Goal: Find specific page/section: Find specific page/section

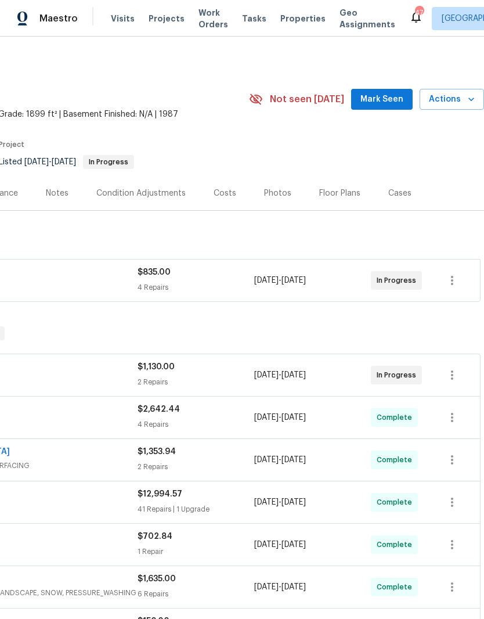
scroll to position [0, 172]
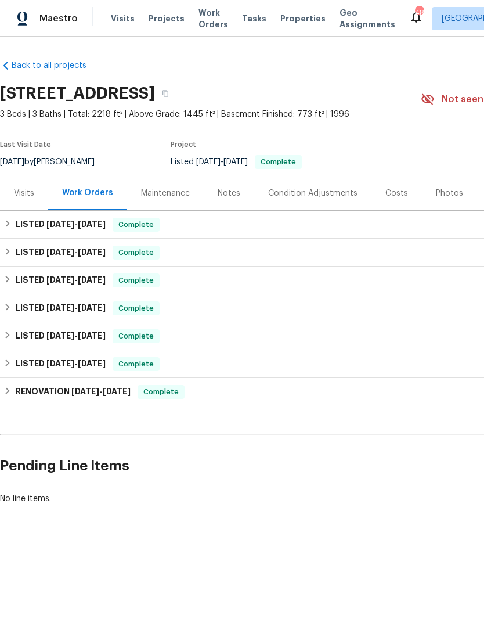
click at [442, 193] on div "Photos" at bounding box center [449, 193] width 27 height 12
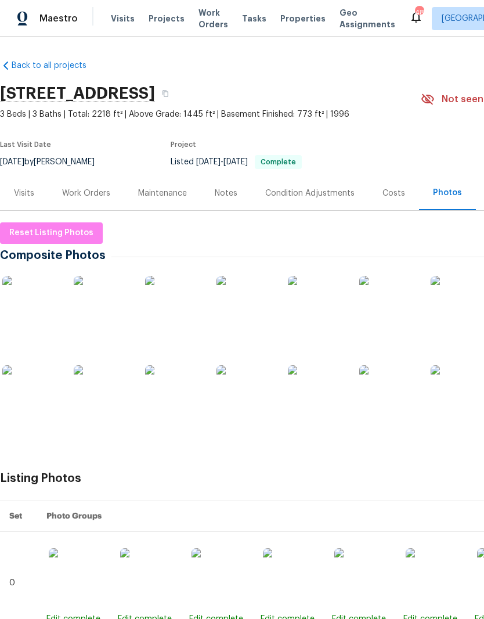
click at [33, 314] on img at bounding box center [31, 305] width 58 height 58
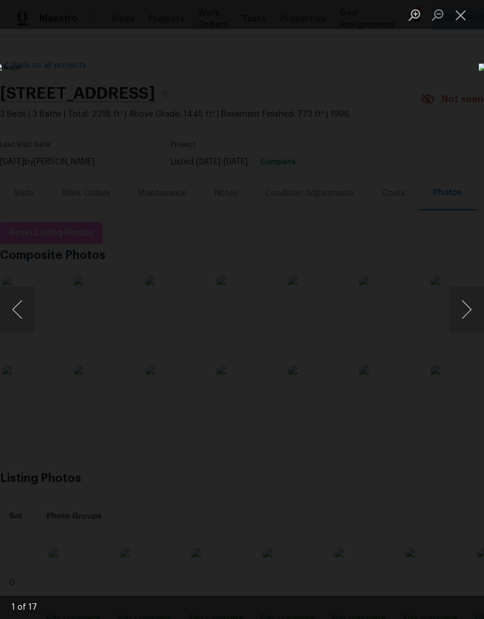
click at [462, 317] on button "Next image" at bounding box center [466, 309] width 35 height 46
click at [463, 318] on button "Next image" at bounding box center [466, 309] width 35 height 46
click at [462, 316] on button "Next image" at bounding box center [466, 309] width 35 height 46
click at [461, 314] on button "Next image" at bounding box center [466, 309] width 35 height 46
click at [465, 311] on button "Next image" at bounding box center [466, 309] width 35 height 46
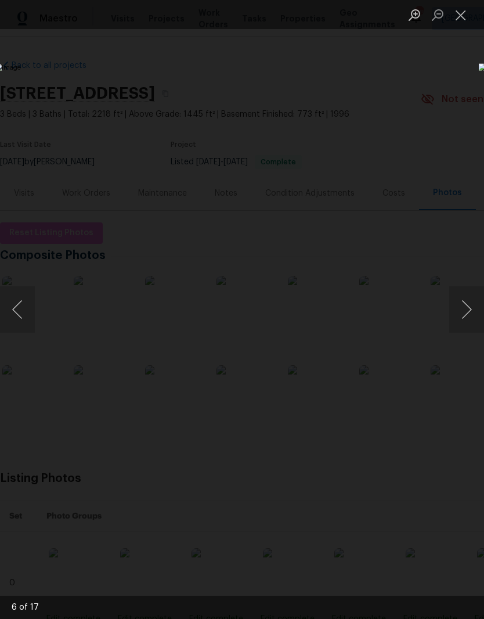
click at [462, 311] on button "Next image" at bounding box center [466, 309] width 35 height 46
click at [461, 311] on button "Next image" at bounding box center [466, 309] width 35 height 46
click at [461, 308] on button "Next image" at bounding box center [466, 309] width 35 height 46
click at [461, 312] on button "Next image" at bounding box center [466, 309] width 35 height 46
click at [461, 309] on button "Next image" at bounding box center [466, 309] width 35 height 46
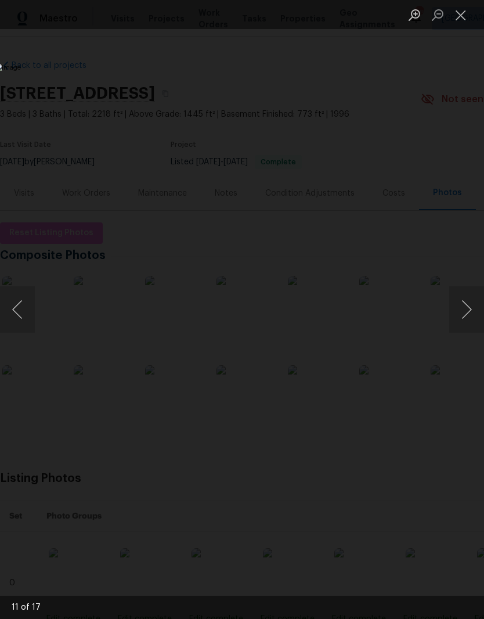
click at [459, 312] on button "Next image" at bounding box center [466, 309] width 35 height 46
click at [460, 312] on button "Next image" at bounding box center [466, 309] width 35 height 46
click at [463, 312] on button "Next image" at bounding box center [466, 309] width 35 height 46
click at [458, 313] on button "Next image" at bounding box center [466, 309] width 35 height 46
click at [461, 313] on button "Next image" at bounding box center [466, 309] width 35 height 46
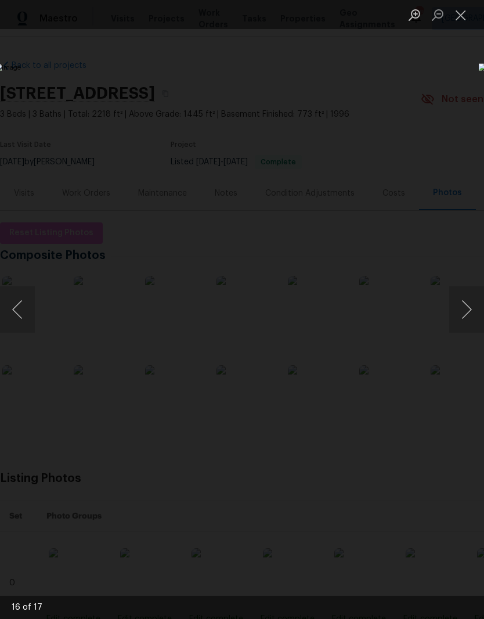
click at [466, 18] on button "Close lightbox" at bounding box center [460, 15] width 23 height 20
